Goal: Find specific page/section: Find specific page/section

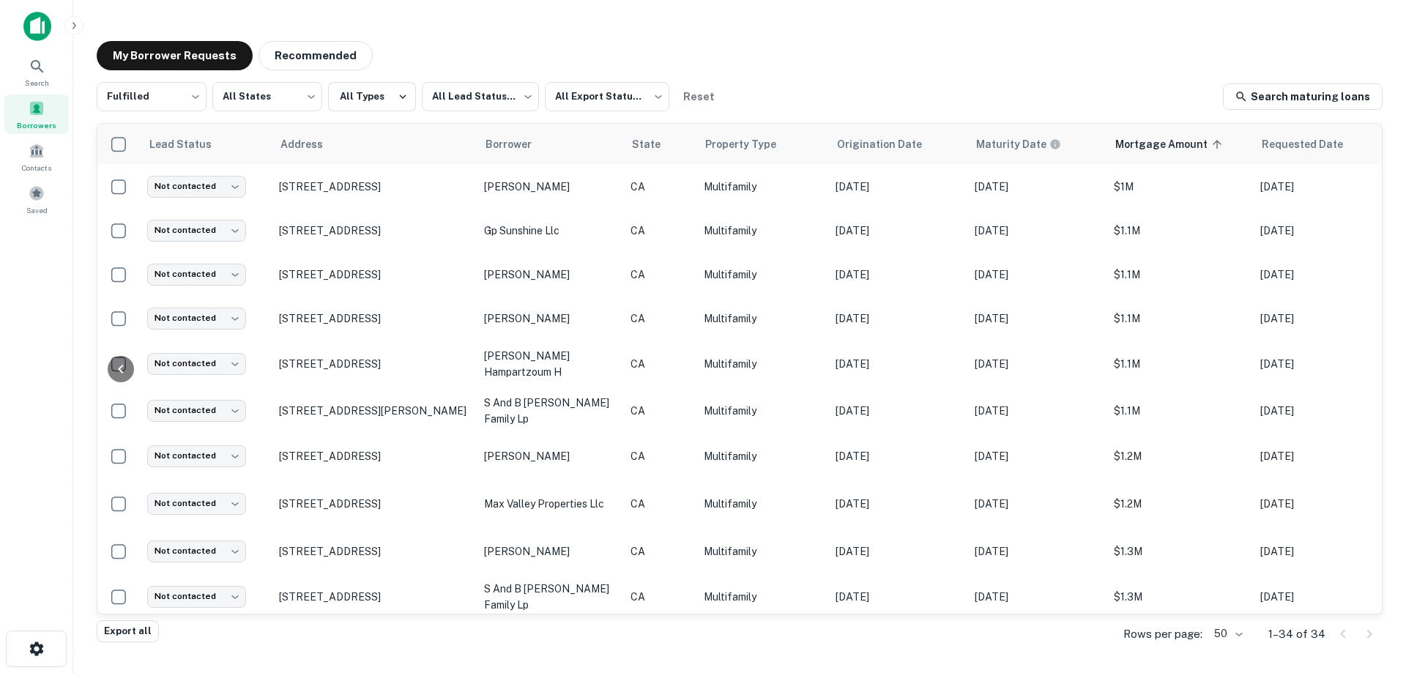
scroll to position [0, 299]
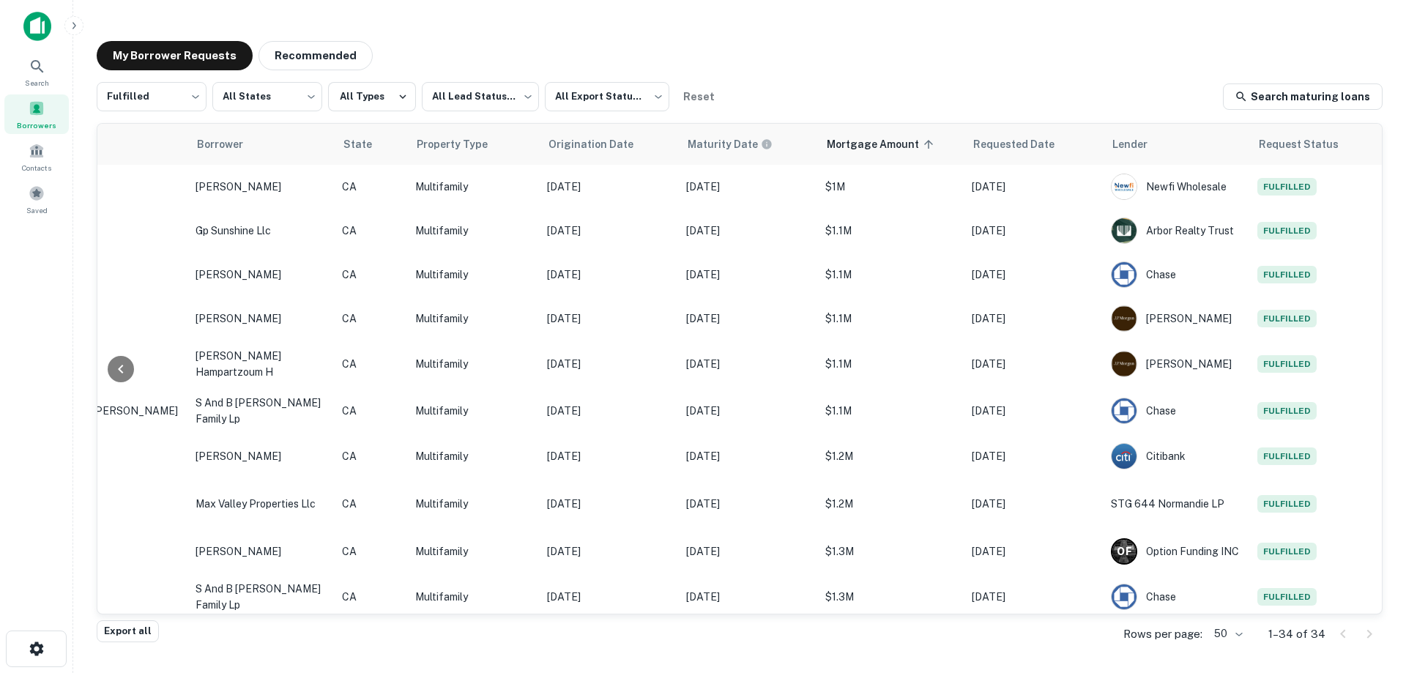
click at [67, 348] on div "Search Borrowers Contacts Saved" at bounding box center [36, 313] width 72 height 627
click at [59, 349] on div "Search Borrowers Contacts Saved" at bounding box center [36, 313] width 72 height 627
click at [56, 425] on div "Search Borrowers Contacts Saved" at bounding box center [36, 313] width 72 height 627
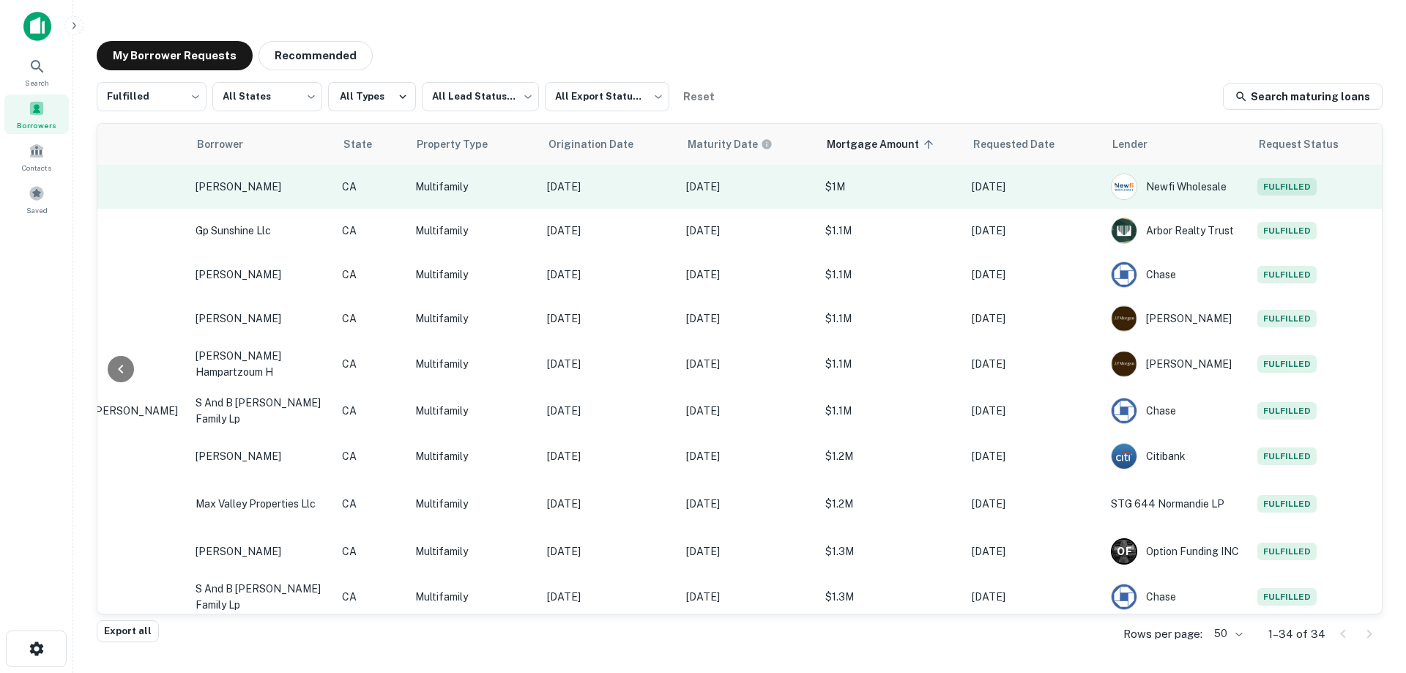
drag, startPoint x: 54, startPoint y: 463, endPoint x: 554, endPoint y: 193, distance: 568.1
click at [54, 463] on div "Search Borrowers Contacts Saved" at bounding box center [36, 313] width 72 height 627
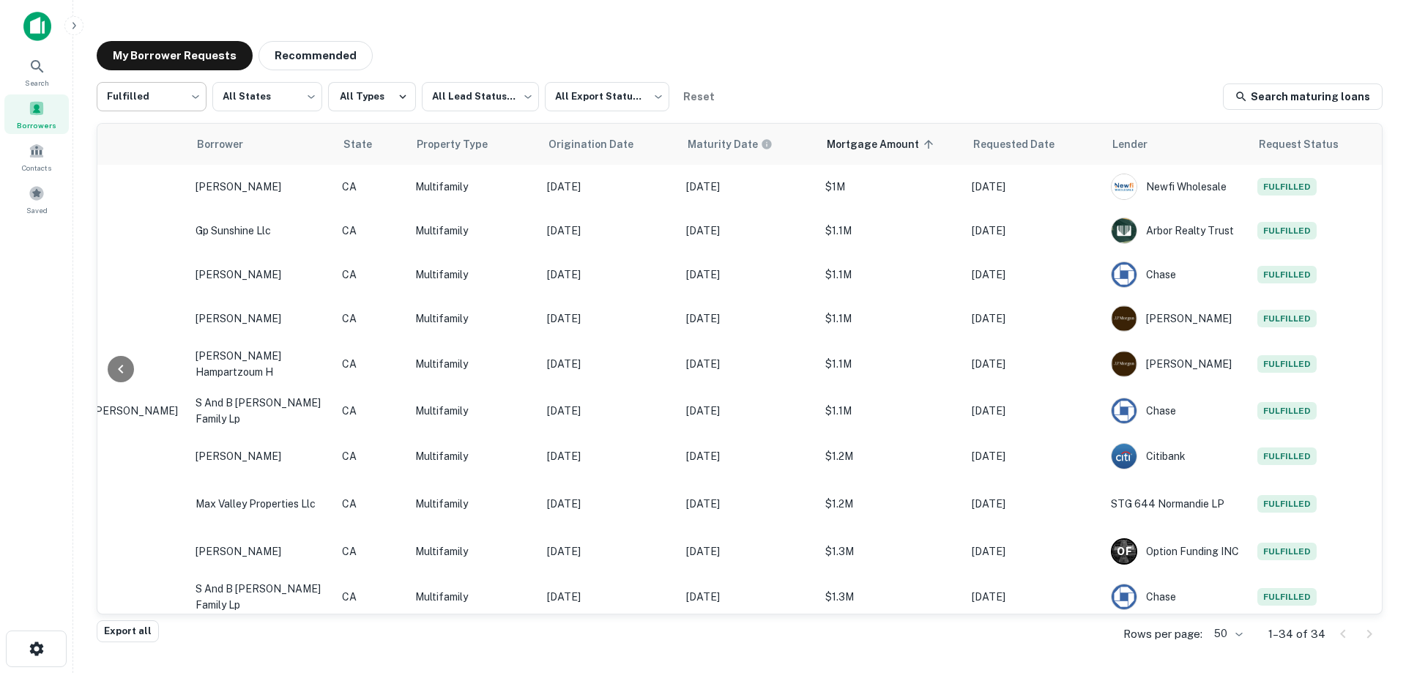
click at [145, 93] on body "Search Borrowers Contacts Saved My Borrower Requests Recommended Fulfilled ****…" at bounding box center [703, 336] width 1406 height 673
click at [152, 672] on li "All Statuses" at bounding box center [703, 682] width 1406 height 18
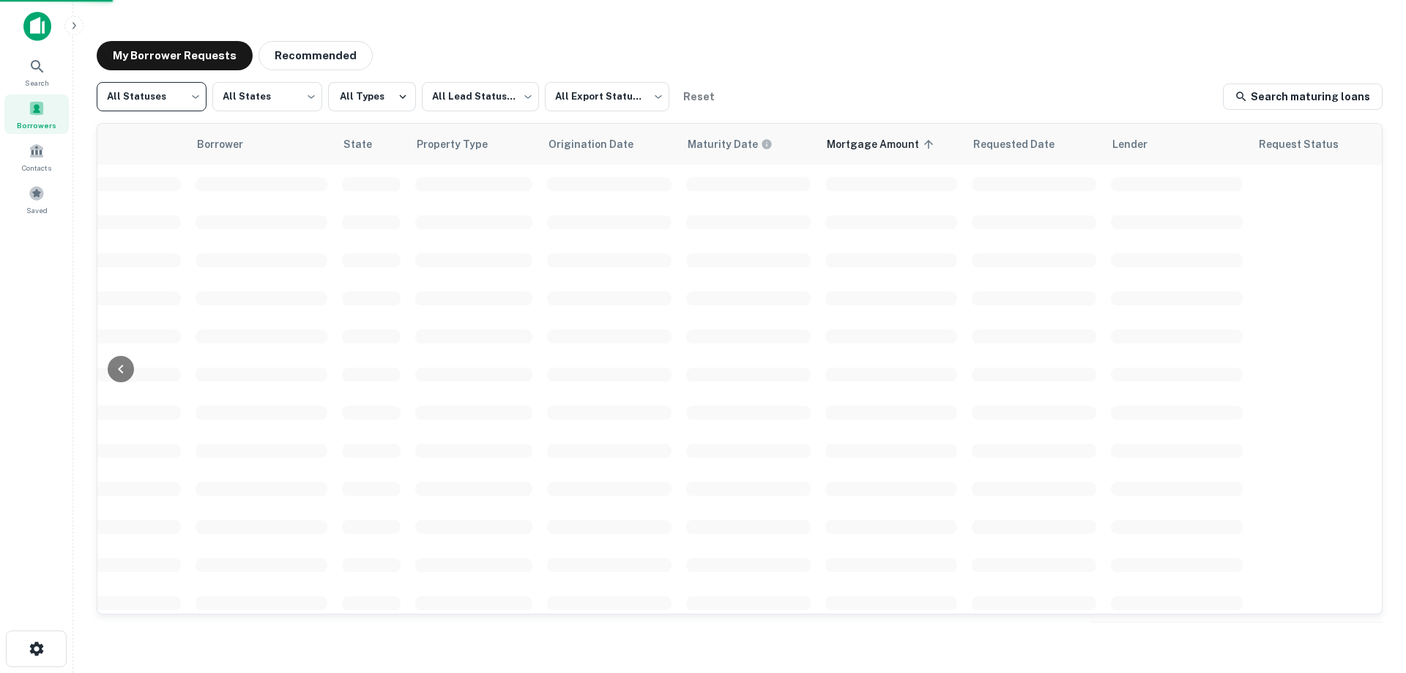
scroll to position [0, 298]
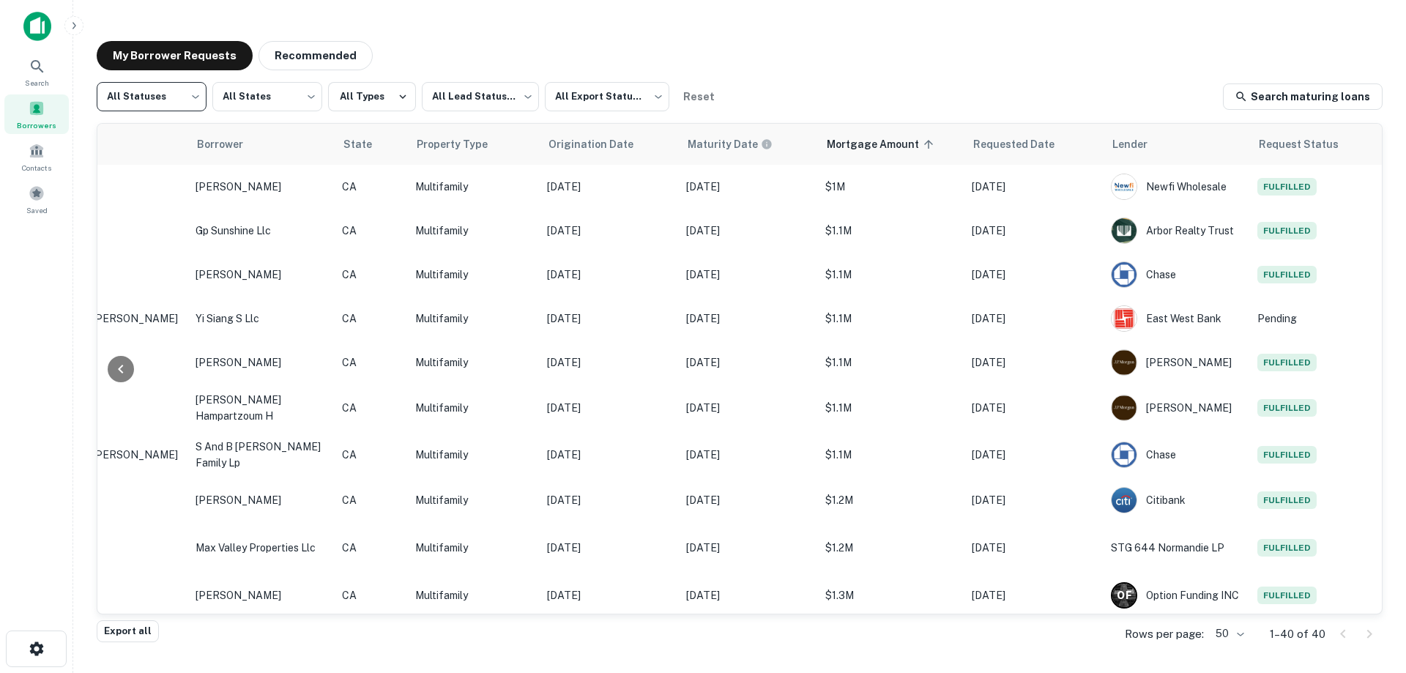
click at [165, 94] on body "Search Borrowers Contacts Saved My Borrower Requests Recommended All Statuses *…" at bounding box center [703, 336] width 1406 height 673
click at [158, 181] on li "Fulfilled" at bounding box center [152, 187] width 110 height 26
type input "*********"
